Goal: Task Accomplishment & Management: Complete application form

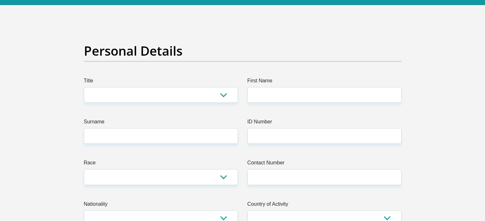
scroll to position [17, 0]
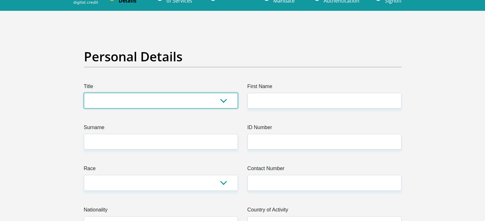
click at [222, 101] on select "Mr Ms Mrs Dr [PERSON_NAME]" at bounding box center [161, 101] width 154 height 16
select select "Mr"
click at [84, 93] on select "Mr Ms Mrs Dr [PERSON_NAME]" at bounding box center [161, 101] width 154 height 16
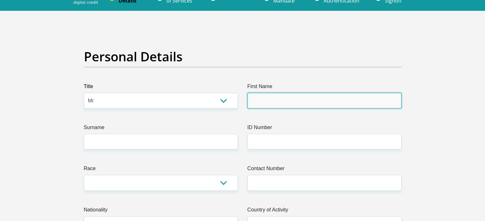
click at [259, 99] on input "First Name" at bounding box center [324, 101] width 154 height 16
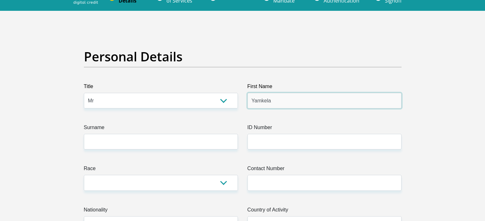
type input "Yamkela"
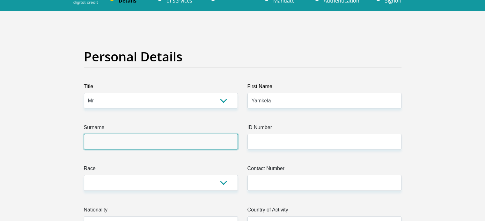
click at [115, 141] on input "Surname" at bounding box center [161, 142] width 154 height 16
type input "m"
type input "Mbutuma"
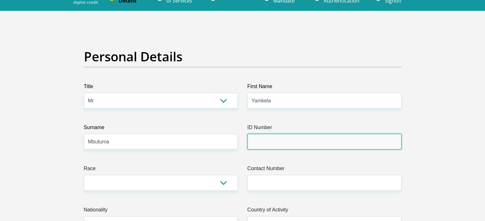
click at [263, 141] on input "ID Number" at bounding box center [324, 142] width 154 height 16
type input "8809166067088"
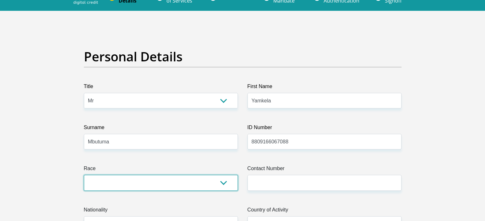
click at [222, 182] on select "Black Coloured Indian White Other" at bounding box center [161, 183] width 154 height 16
select select "1"
click at [84, 175] on select "Black Coloured Indian White Other" at bounding box center [161, 183] width 154 height 16
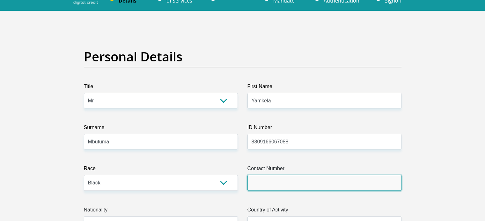
click at [272, 182] on input "Contact Number" at bounding box center [324, 183] width 154 height 16
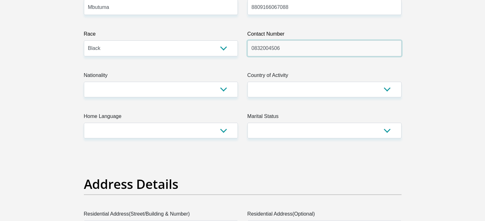
scroll to position [130, 0]
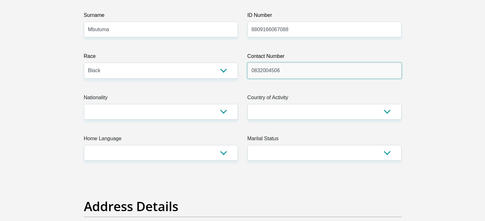
type input "0832004506"
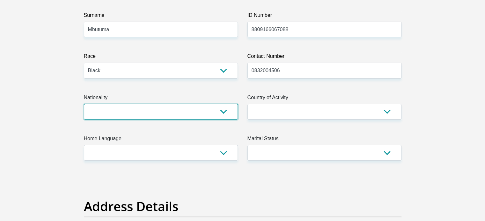
click at [224, 112] on select "[GEOGRAPHIC_DATA] [GEOGRAPHIC_DATA] [GEOGRAPHIC_DATA] [GEOGRAPHIC_DATA] [GEOGRA…" at bounding box center [161, 112] width 154 height 16
select select "ZAF"
click at [84, 104] on select "[GEOGRAPHIC_DATA] [GEOGRAPHIC_DATA] [GEOGRAPHIC_DATA] [GEOGRAPHIC_DATA] [GEOGRA…" at bounding box center [161, 112] width 154 height 16
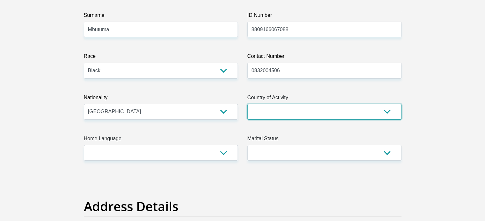
click at [387, 113] on select "[GEOGRAPHIC_DATA] [GEOGRAPHIC_DATA] [GEOGRAPHIC_DATA] [GEOGRAPHIC_DATA] [GEOGRA…" at bounding box center [324, 112] width 154 height 16
select select "ZAF"
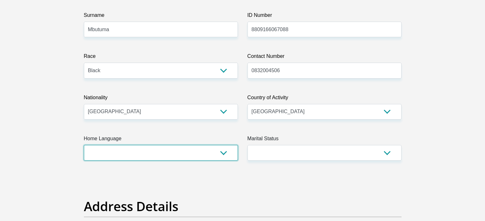
click at [134, 156] on select "Afrikaans English Sepedi South Ndebele Southern Sotho Swati Tsonga Tswana Venda…" at bounding box center [161, 153] width 154 height 16
select select "xho"
click at [84, 145] on select "Afrikaans English Sepedi South Ndebele Southern Sotho Swati Tsonga Tswana Venda…" at bounding box center [161, 153] width 154 height 16
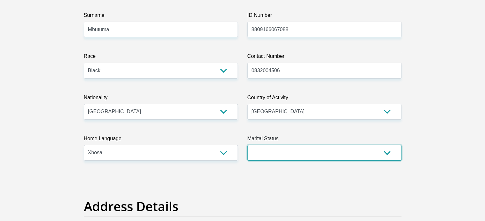
click at [306, 155] on select "Married ANC Single Divorced Widowed Married COP or Customary Law" at bounding box center [324, 153] width 154 height 16
select select "5"
click at [247, 145] on select "Married ANC Single Divorced Widowed Married COP or Customary Law" at bounding box center [324, 153] width 154 height 16
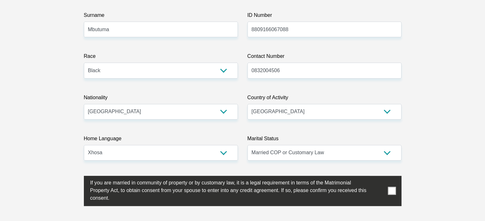
click at [389, 192] on span at bounding box center [391, 191] width 8 height 8
click at [77, 178] on input "checkbox" at bounding box center [77, 178] width 0 height 0
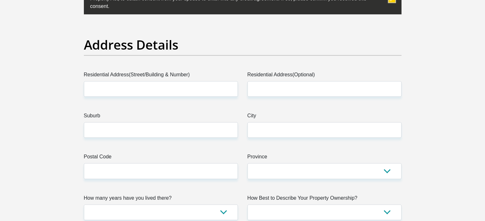
scroll to position [378, 0]
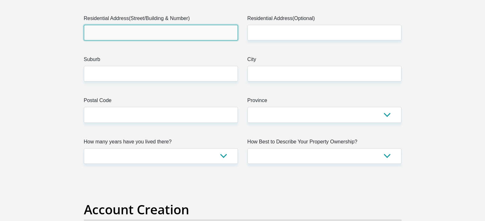
click at [149, 30] on input "Residential Address(Street/Building & Number)" at bounding box center [161, 33] width 154 height 16
type input "[STREET_ADDRESS]"
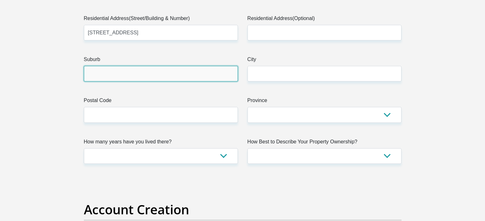
type input "[GEOGRAPHIC_DATA]"
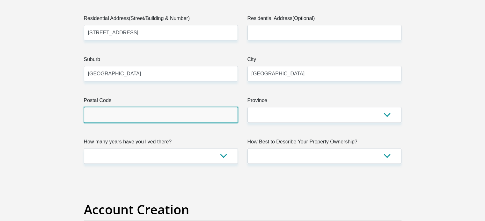
type input "7441"
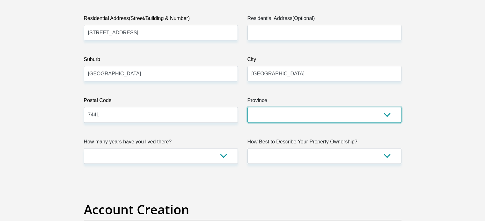
click at [384, 114] on select "Eastern Cape Free State [GEOGRAPHIC_DATA] [GEOGRAPHIC_DATA][DATE] [GEOGRAPHIC_D…" at bounding box center [324, 115] width 154 height 16
select select "Western Cape"
click at [247, 107] on select "Eastern Cape Free State [GEOGRAPHIC_DATA] [GEOGRAPHIC_DATA][DATE] [GEOGRAPHIC_D…" at bounding box center [324, 115] width 154 height 16
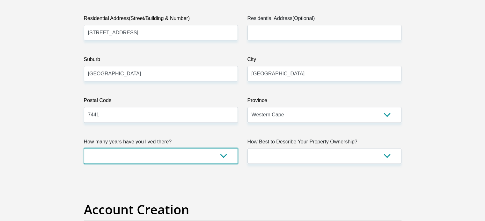
click at [223, 156] on select "less than 1 year 1-3 years 3-5 years 5+ years" at bounding box center [161, 156] width 154 height 16
select select "5"
click at [84, 148] on select "less than 1 year 1-3 years 3-5 years 5+ years" at bounding box center [161, 156] width 154 height 16
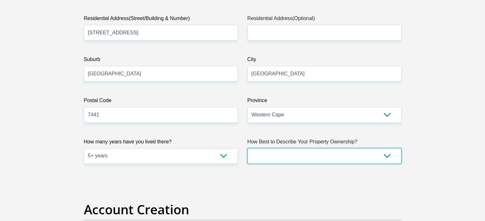
click at [385, 155] on select "Owned Rented Family Owned Company Dwelling" at bounding box center [324, 156] width 154 height 16
select select "parents"
click at [247, 148] on select "Owned Rented Family Owned Company Dwelling" at bounding box center [324, 156] width 154 height 16
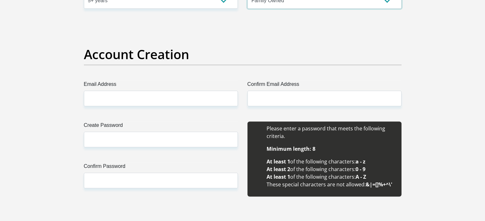
scroll to position [531, 0]
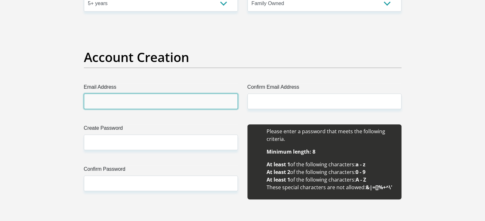
click at [157, 102] on input "Email Address" at bounding box center [161, 102] width 154 height 16
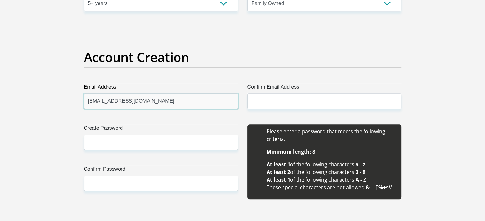
type input "[EMAIL_ADDRESS][DOMAIN_NAME]"
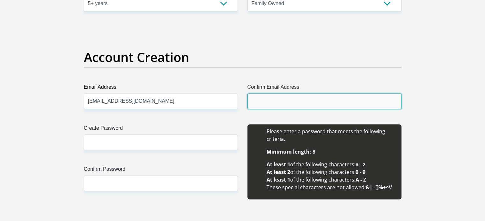
click at [266, 99] on input "Confirm Email Address" at bounding box center [324, 102] width 154 height 16
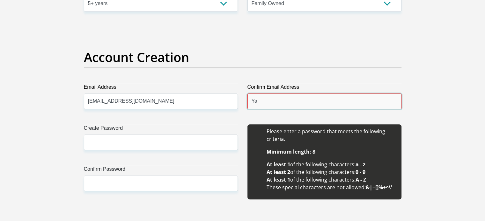
type input "Y"
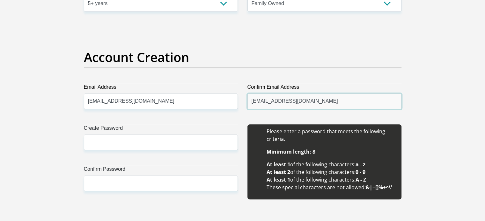
type input "[EMAIL_ADDRESS][DOMAIN_NAME]"
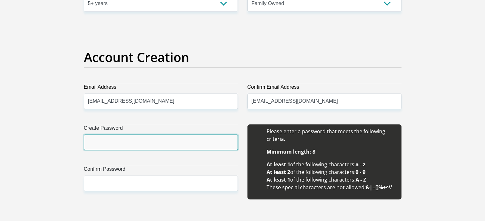
click at [107, 136] on input "Create Password" at bounding box center [161, 143] width 154 height 16
type input "BellaBella#23"
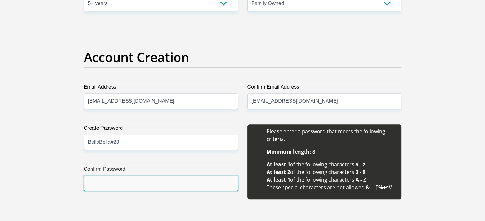
click at [107, 185] on input "Confirm Password" at bounding box center [161, 184] width 154 height 16
type input "b"
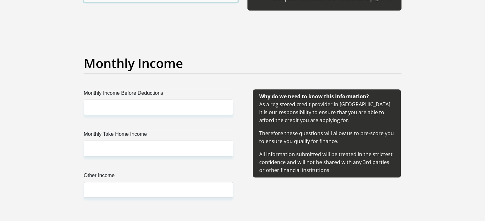
scroll to position [728, 0]
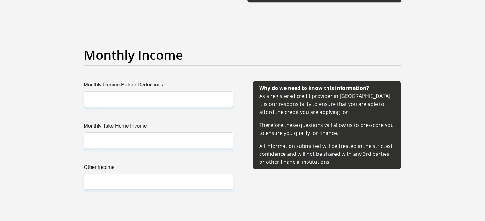
type input "BellaBella#23"
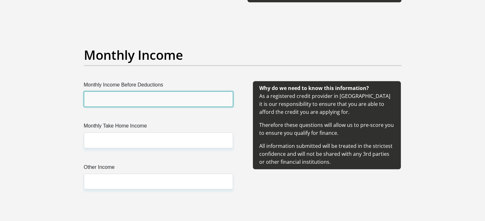
click at [122, 98] on input "Monthly Income Before Deductions" at bounding box center [158, 99] width 149 height 16
type input "8500"
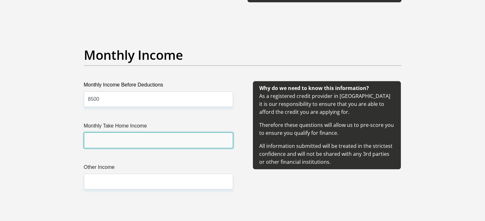
click at [117, 141] on input "Monthly Take Home Income" at bounding box center [158, 141] width 149 height 16
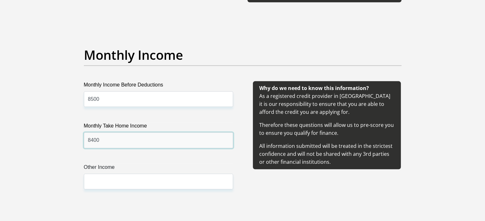
type input "8400"
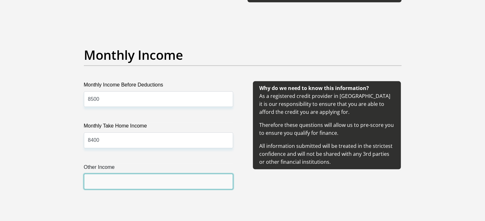
click at [121, 186] on input "Other Income" at bounding box center [158, 182] width 149 height 16
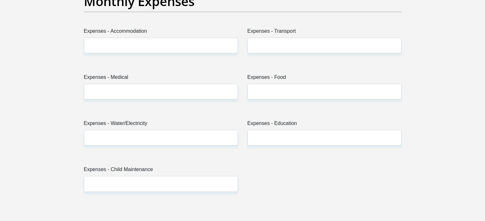
scroll to position [971, 0]
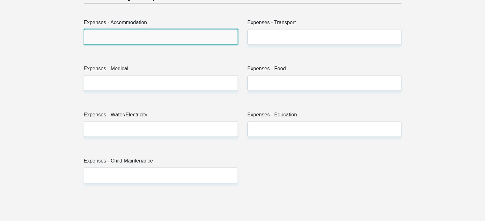
click at [138, 38] on input "Expenses - Accommodation" at bounding box center [161, 37] width 154 height 16
type input "0"
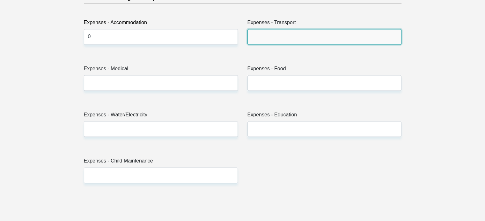
click at [270, 32] on input "Expenses - Transport" at bounding box center [324, 37] width 154 height 16
type input "450"
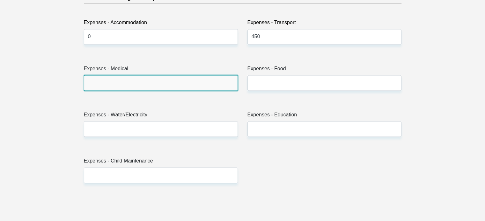
click at [152, 80] on input "Expenses - Medical" at bounding box center [161, 83] width 154 height 16
type input "0"
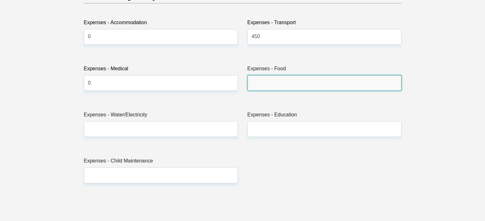
click at [279, 80] on input "Expenses - Food" at bounding box center [324, 83] width 154 height 16
type input "1500"
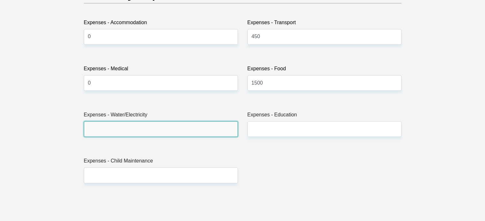
click at [174, 131] on input "Expenses - Water/Electricity" at bounding box center [161, 129] width 154 height 16
type input "200"
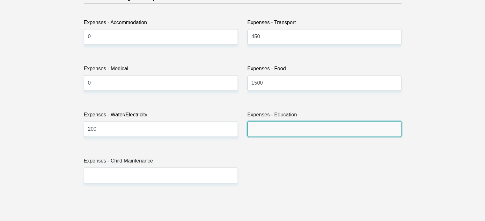
click at [281, 126] on input "Expenses - Education" at bounding box center [324, 129] width 154 height 16
type input "0"
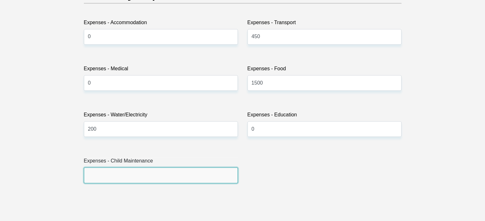
click at [196, 176] on input "Expenses - Child Maintenance" at bounding box center [161, 176] width 154 height 16
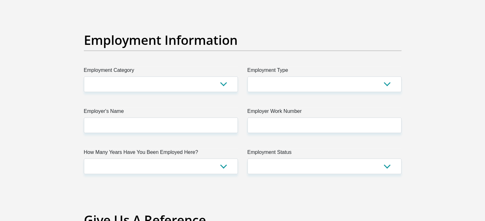
scroll to position [1196, 0]
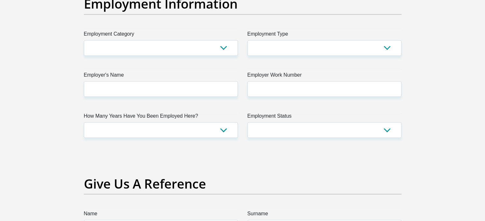
type input "0"
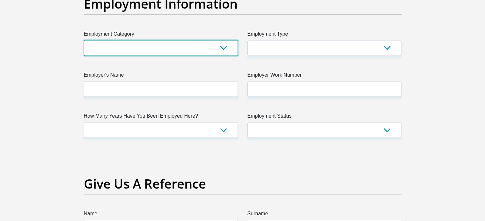
click at [222, 47] on select "AGRICULTURE ALCOHOL & TOBACCO CONSTRUCTION MATERIALS METALLURGY EQUIPMENT FOR R…" at bounding box center [161, 48] width 154 height 16
click at [84, 40] on select "AGRICULTURE ALCOHOL & TOBACCO CONSTRUCTION MATERIALS METALLURGY EQUIPMENT FOR R…" at bounding box center [161, 48] width 154 height 16
click at [224, 46] on select "AGRICULTURE ALCOHOL & TOBACCO CONSTRUCTION MATERIALS METALLURGY EQUIPMENT FOR R…" at bounding box center [161, 48] width 154 height 16
select select "53"
click at [84, 40] on select "AGRICULTURE ALCOHOL & TOBACCO CONSTRUCTION MATERIALS METALLURGY EQUIPMENT FOR R…" at bounding box center [161, 48] width 154 height 16
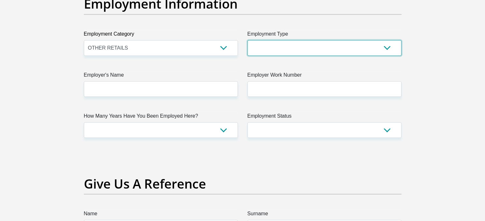
click at [387, 48] on select "College/Lecturer Craft Seller Creative Driver Executive Farmer Forces - Non Com…" at bounding box center [324, 48] width 154 height 16
select select "Sales"
click at [247, 40] on select "College/Lecturer Craft Seller Creative Driver Executive Farmer Forces - Non Com…" at bounding box center [324, 48] width 154 height 16
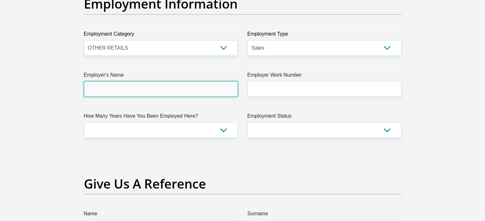
click at [155, 86] on input "Employer's Name" at bounding box center [161, 89] width 154 height 16
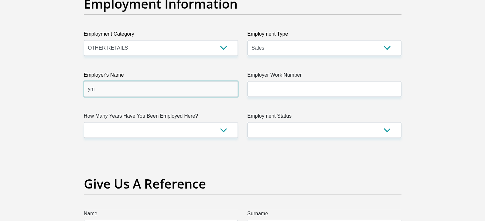
type input "y"
type input "YMS"
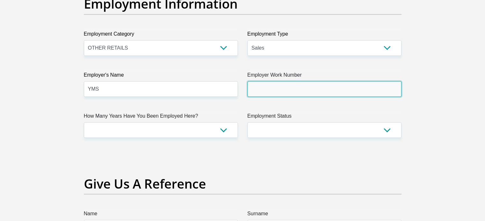
click at [280, 84] on input "Employer Work Number" at bounding box center [324, 89] width 154 height 16
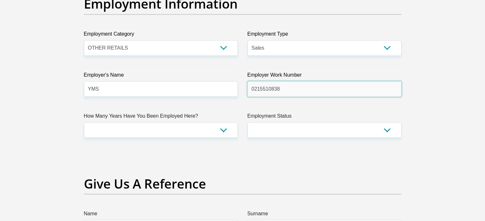
type input "0215510838"
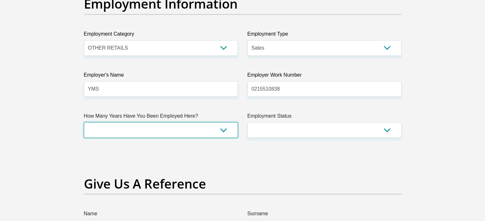
click at [220, 129] on select "less than 1 year 1-3 years 3-5 years 5+ years" at bounding box center [161, 130] width 154 height 16
select select "6"
click at [84, 122] on select "less than 1 year 1-3 years 3-5 years 5+ years" at bounding box center [161, 130] width 154 height 16
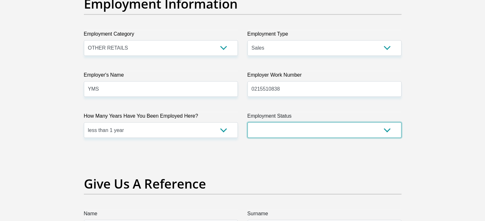
click at [352, 129] on select "Permanent/Full-time Part-time/Casual [DEMOGRAPHIC_DATA] Worker Self-Employed Ho…" at bounding box center [324, 130] width 154 height 16
select select "1"
click at [247, 122] on select "Permanent/Full-time Part-time/Casual [DEMOGRAPHIC_DATA] Worker Self-Employed Ho…" at bounding box center [324, 130] width 154 height 16
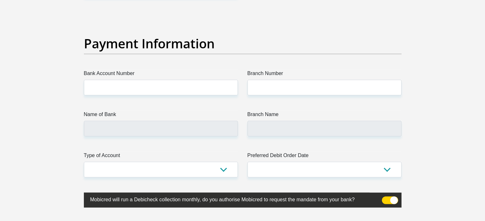
scroll to position [1464, 0]
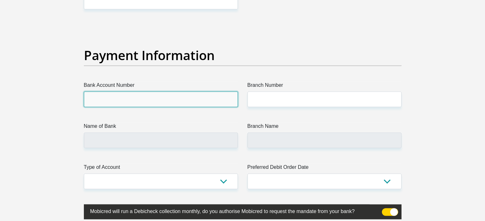
click at [121, 100] on input "Bank Account Number" at bounding box center [161, 100] width 154 height 16
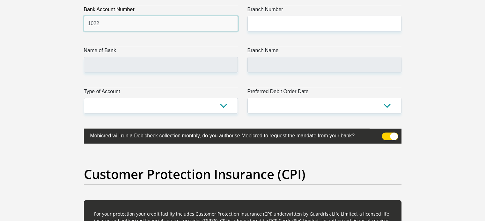
scroll to position [1540, 0]
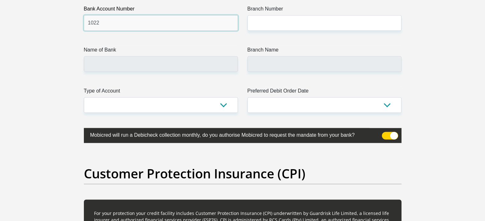
type input "1022"
